Goal: Check status: Check status

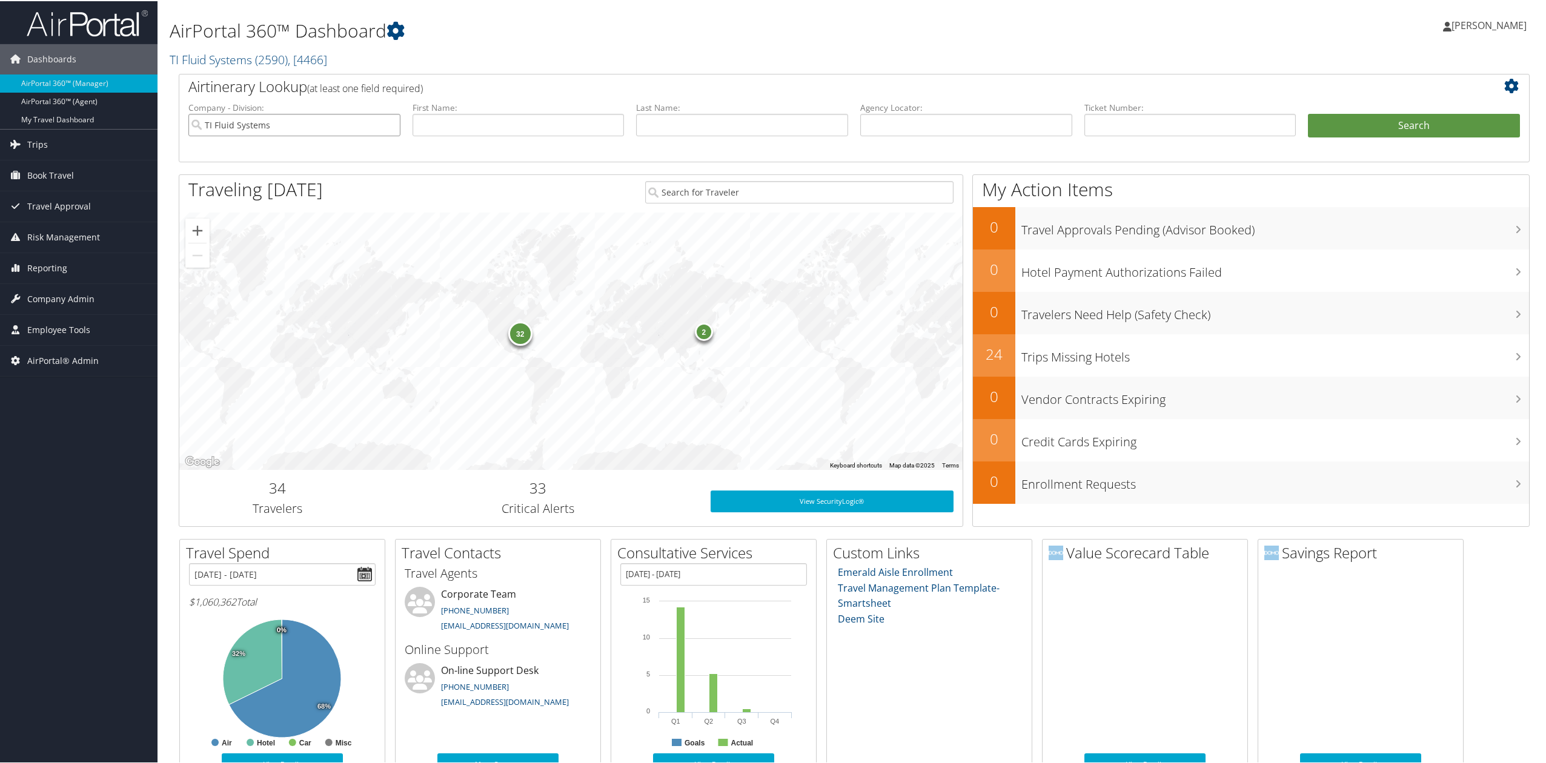
click at [388, 127] on input "TI Fluid Systems" at bounding box center [294, 124] width 212 height 22
click at [478, 127] on input "text" at bounding box center [518, 124] width 212 height 22
type input "[PERSON_NAME]"
click at [1361, 128] on button "Search" at bounding box center [1414, 125] width 212 height 24
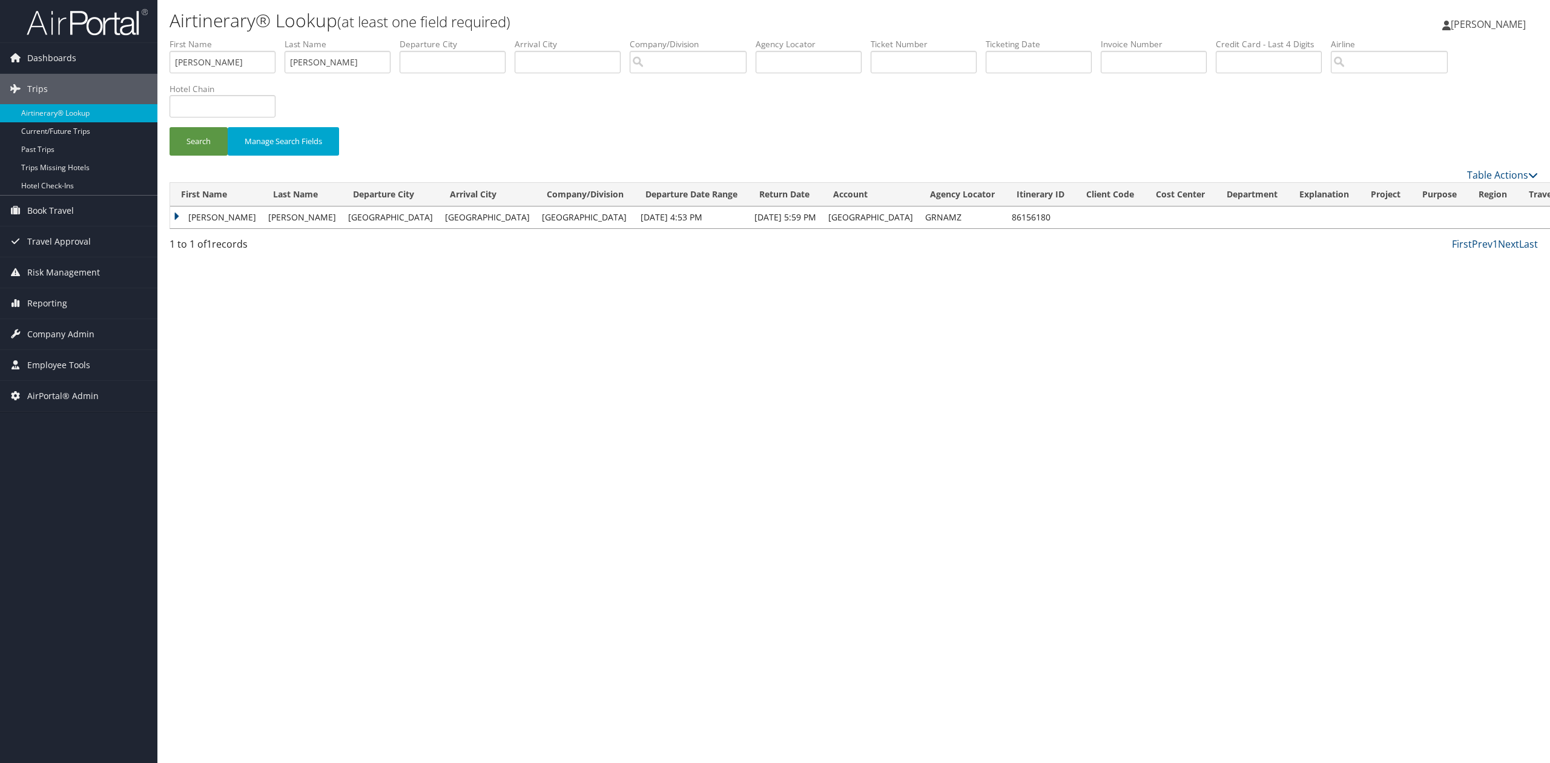
click at [176, 219] on td "[PERSON_NAME]" at bounding box center [216, 218] width 92 height 22
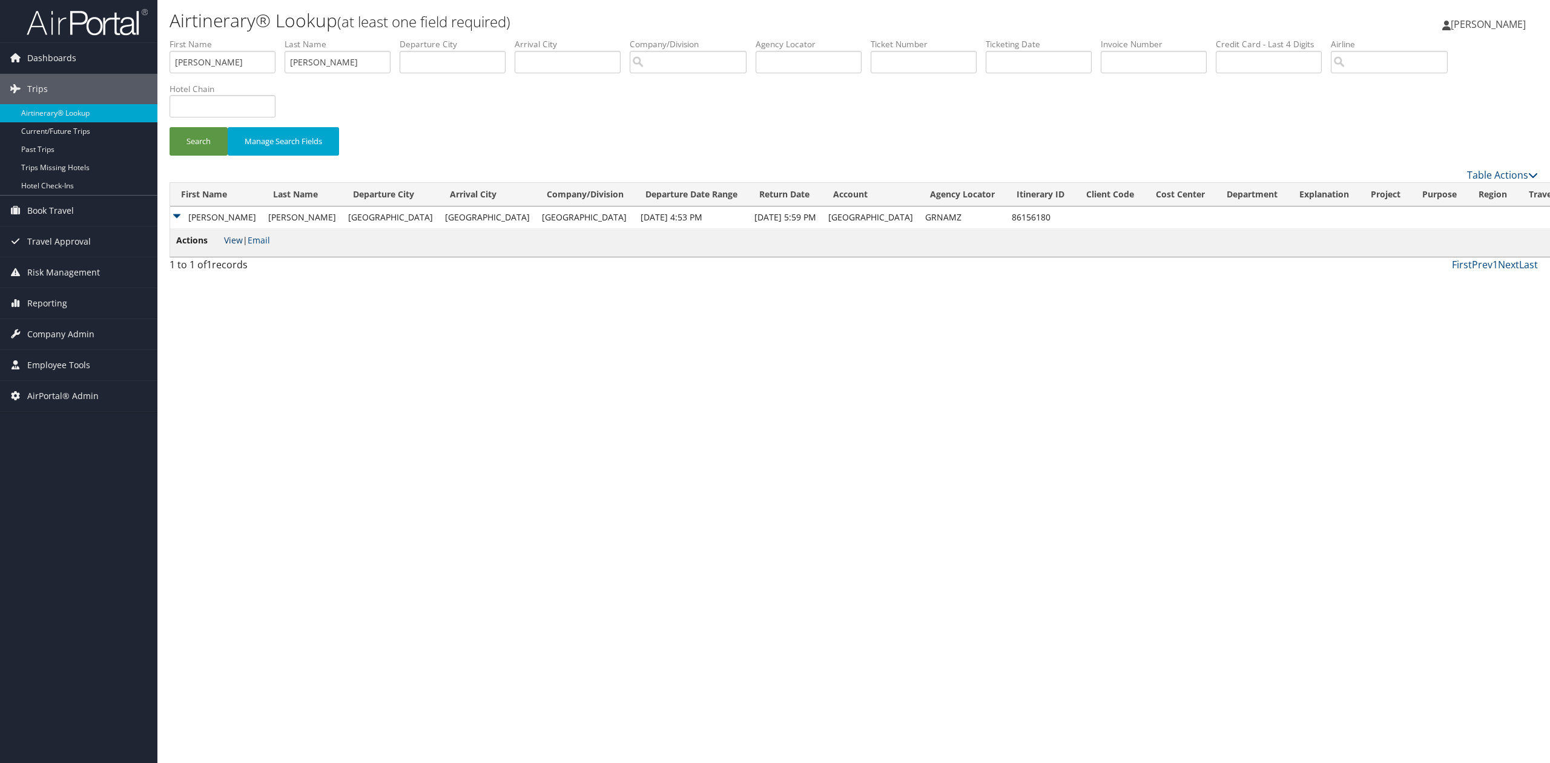
click at [240, 241] on link "View" at bounding box center [233, 240] width 19 height 12
drag, startPoint x: 349, startPoint y: 61, endPoint x: 207, endPoint y: 70, distance: 142.6
click at [235, 38] on ul "First Name [PERSON_NAME] Last Name [PERSON_NAME] Departure City Arrival City Co…" at bounding box center [854, 38] width 1369 height 0
click at [700, 440] on div "Airtinerary® Lookup (at least one field required) [PERSON_NAME] [PERSON_NAME] M…" at bounding box center [853, 381] width 1393 height 763
click at [99, 17] on img at bounding box center [87, 22] width 121 height 28
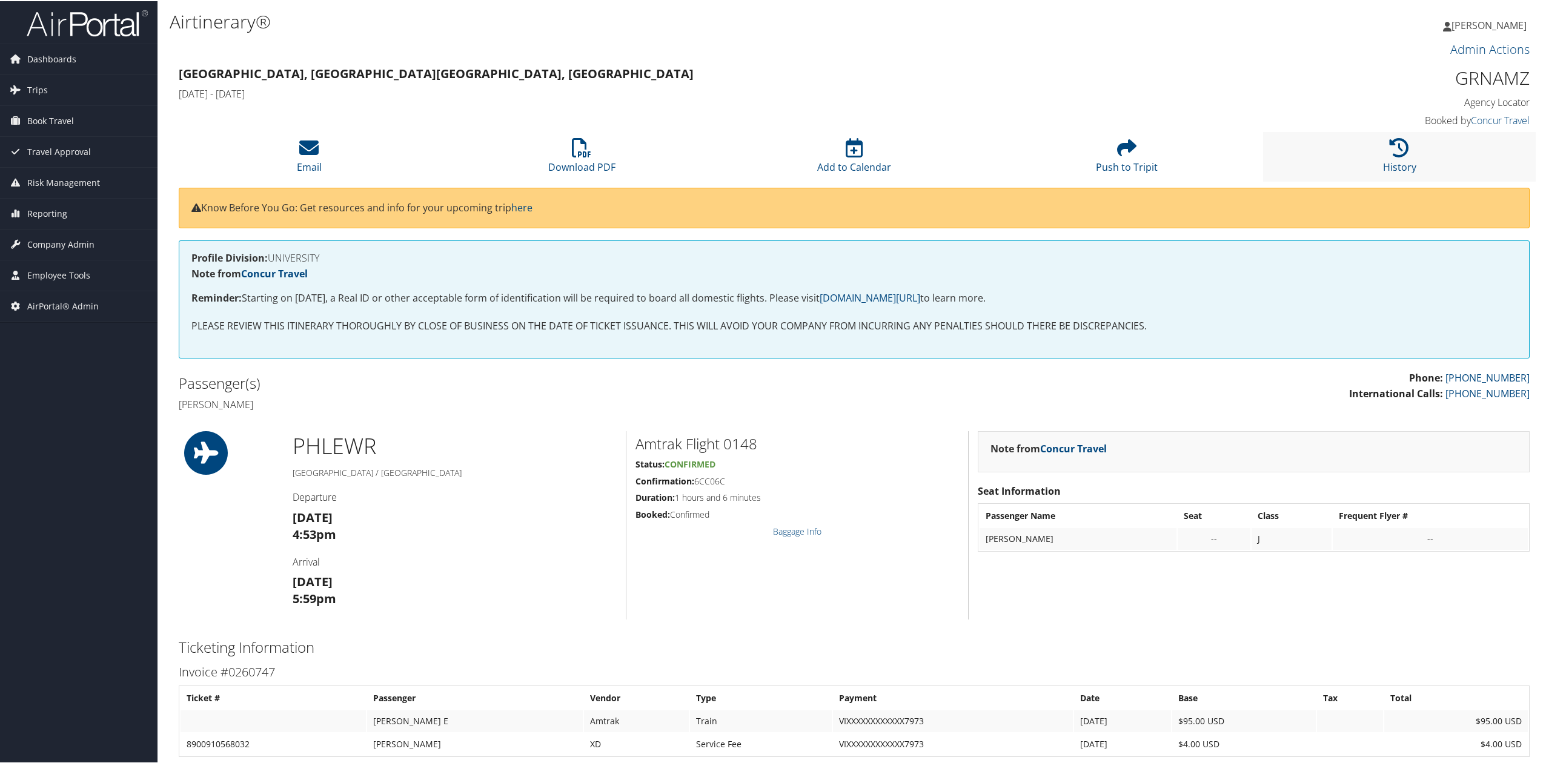
click at [1407, 151] on li "History" at bounding box center [1399, 155] width 273 height 49
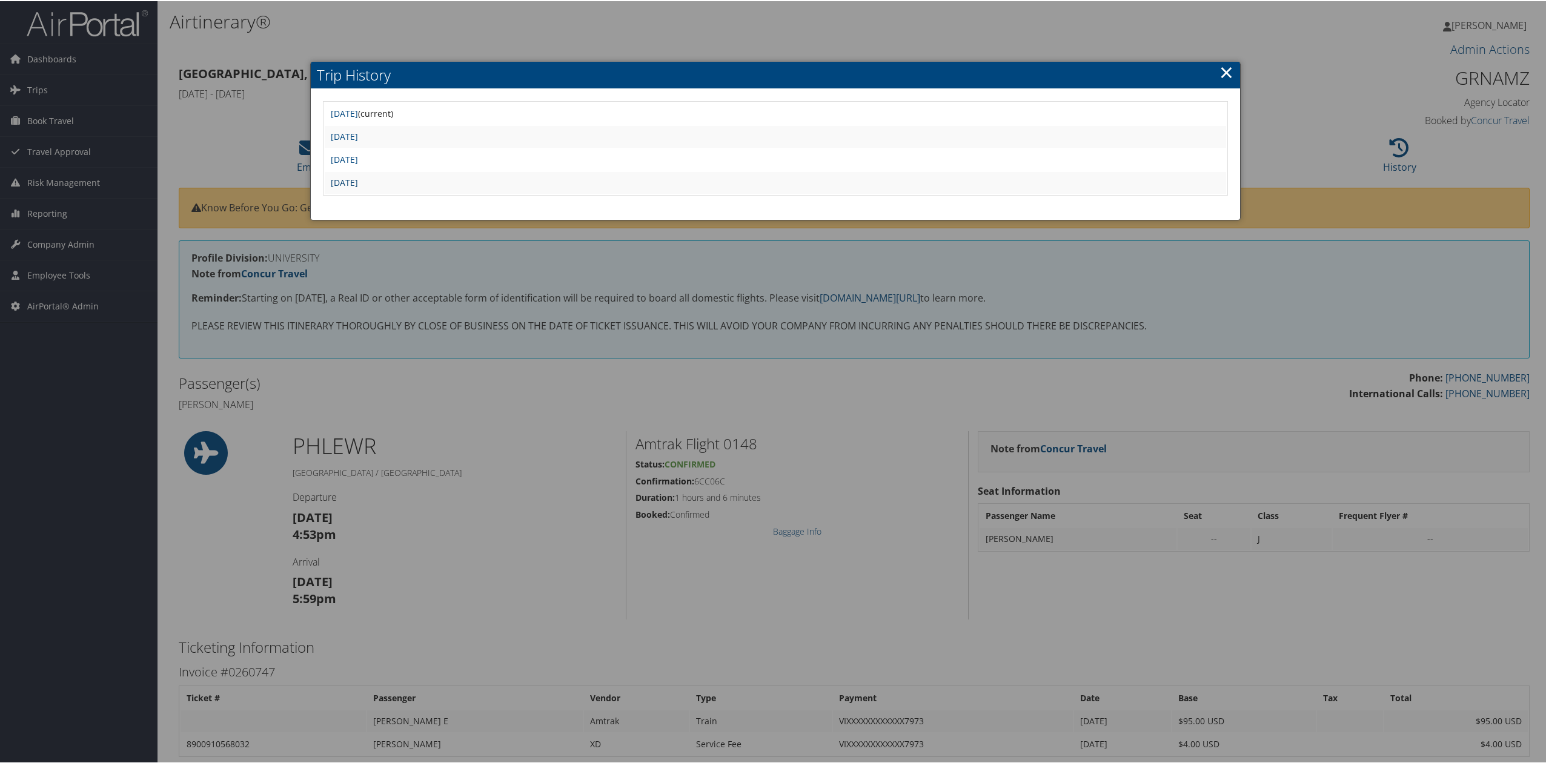
click at [358, 182] on link "[DATE]" at bounding box center [344, 182] width 27 height 12
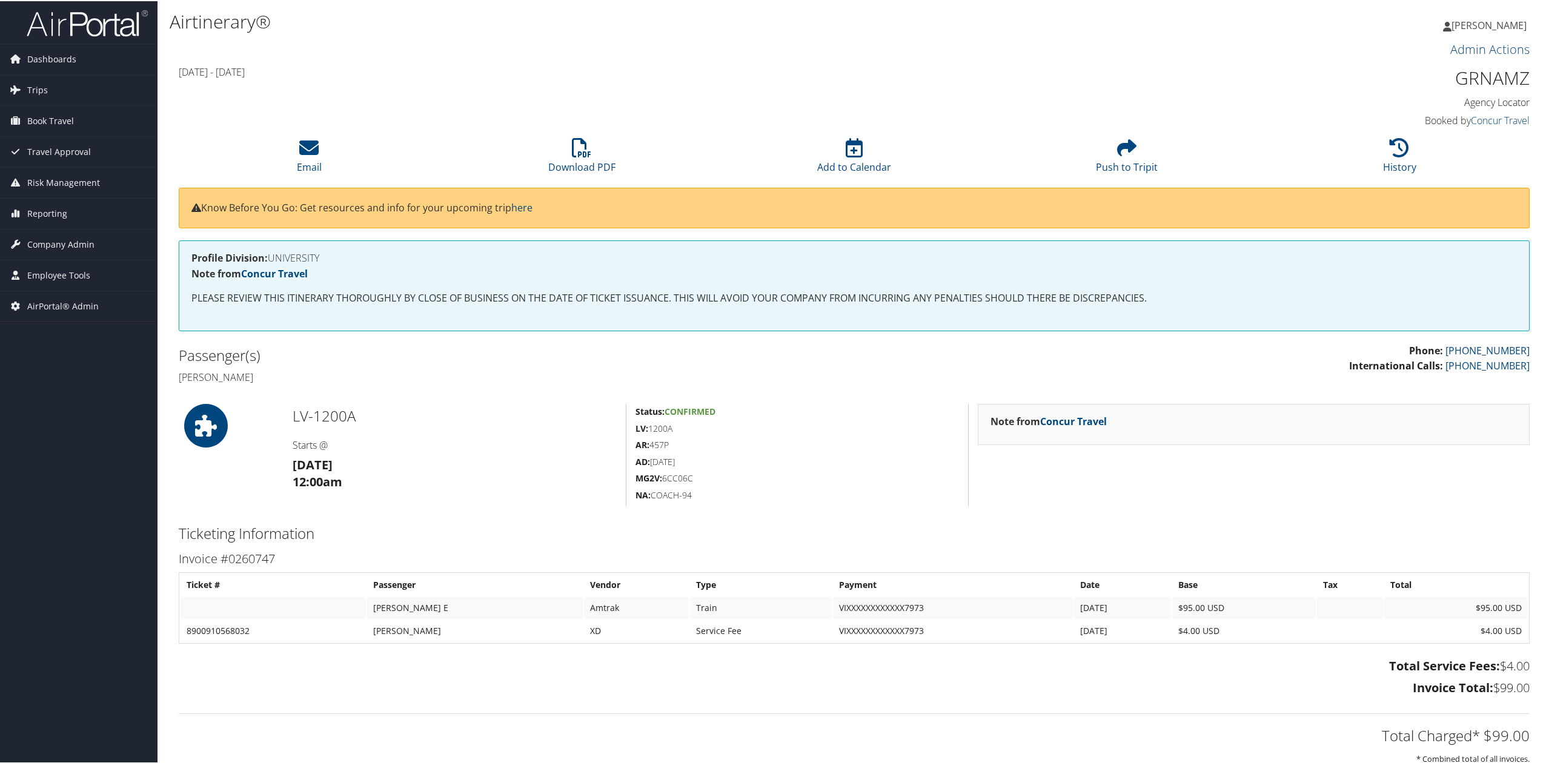
click at [427, 446] on h4 "Starts @" at bounding box center [455, 443] width 324 height 13
